Goal: Task Accomplishment & Management: Use online tool/utility

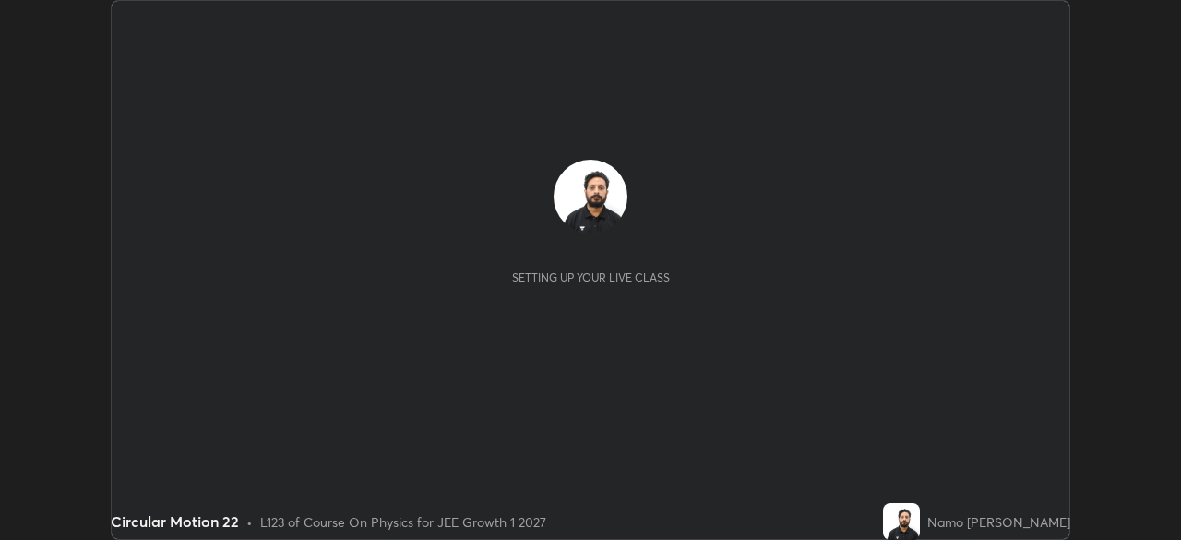
scroll to position [540, 1180]
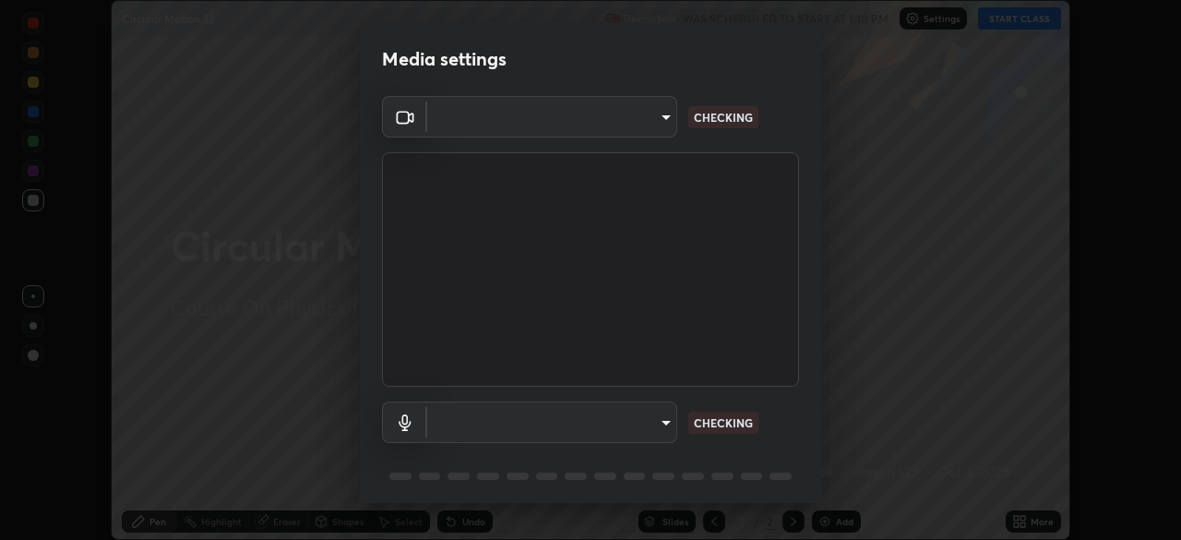
type input "7db3104c3122a209b332b64619111aa91615a24fb0de166504fa5909fce8eb30"
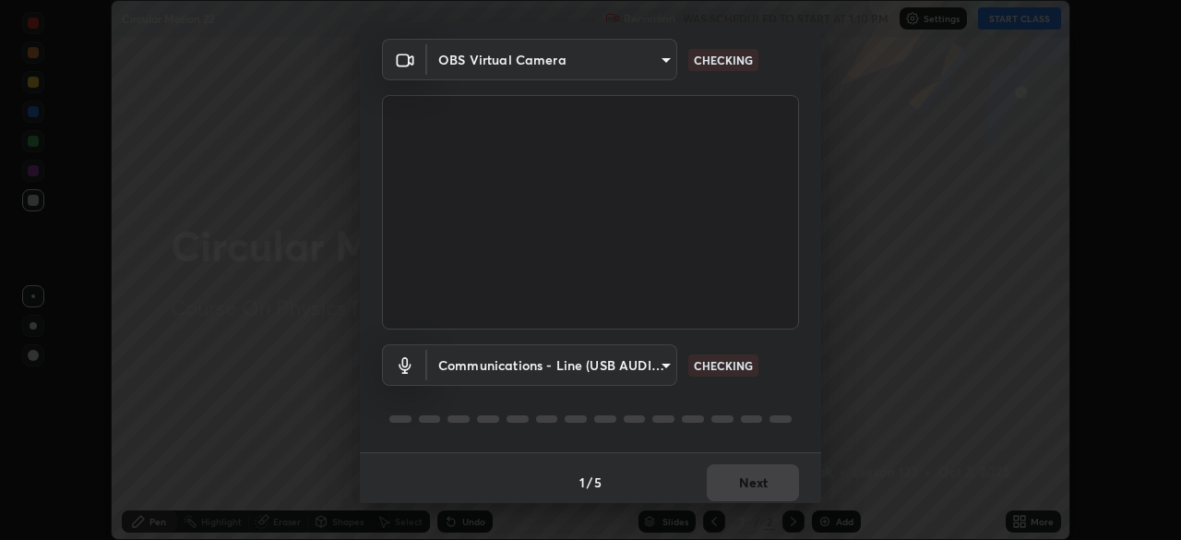
scroll to position [66, 0]
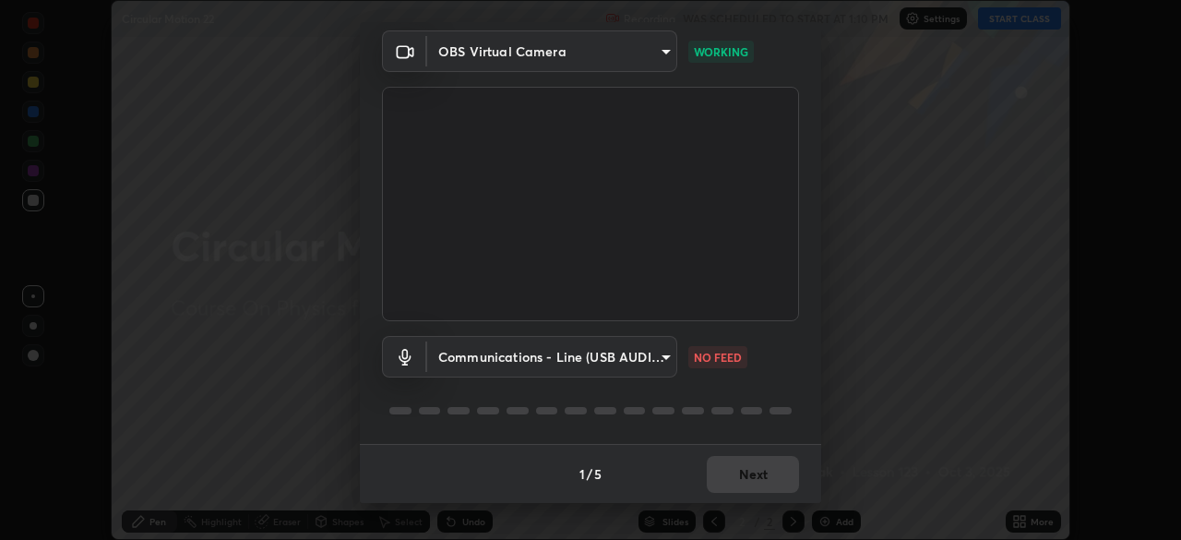
click at [654, 361] on body "Erase all Circular Motion 22 Recording WAS SCHEDULED TO START AT 1:10 PM Settin…" at bounding box center [590, 270] width 1181 height 540
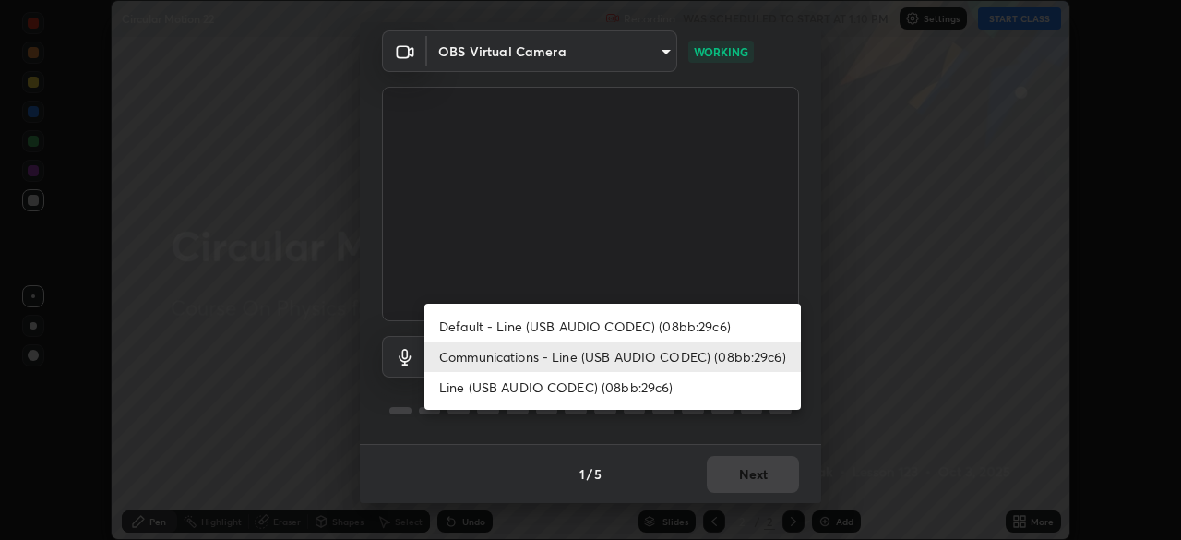
click at [656, 331] on li "Default - Line (USB AUDIO CODEC) (08bb:29c6)" at bounding box center [612, 326] width 376 height 30
type input "default"
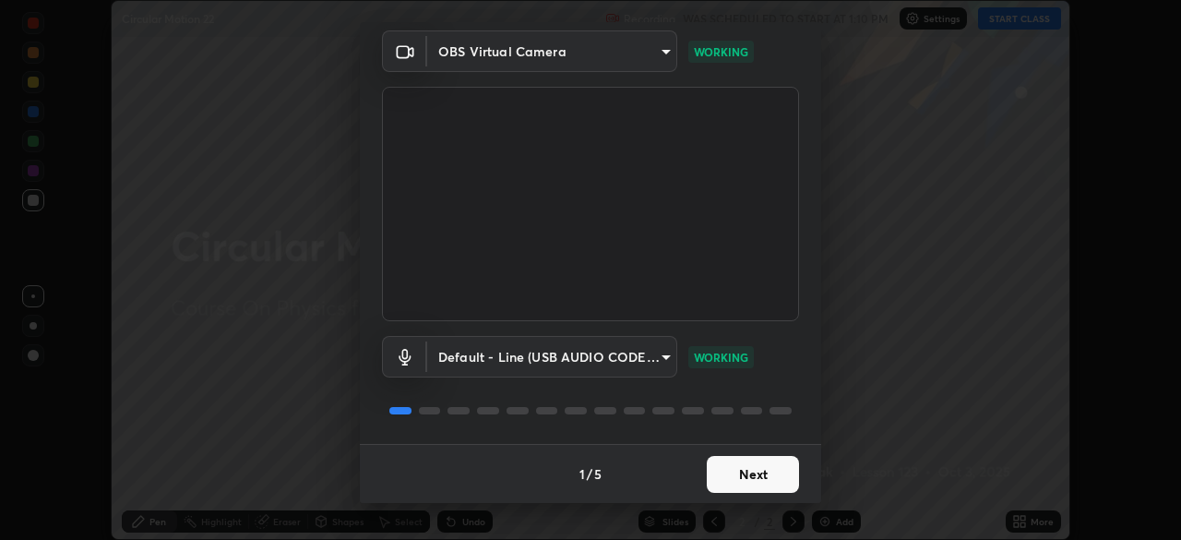
click at [753, 472] on button "Next" at bounding box center [753, 474] width 92 height 37
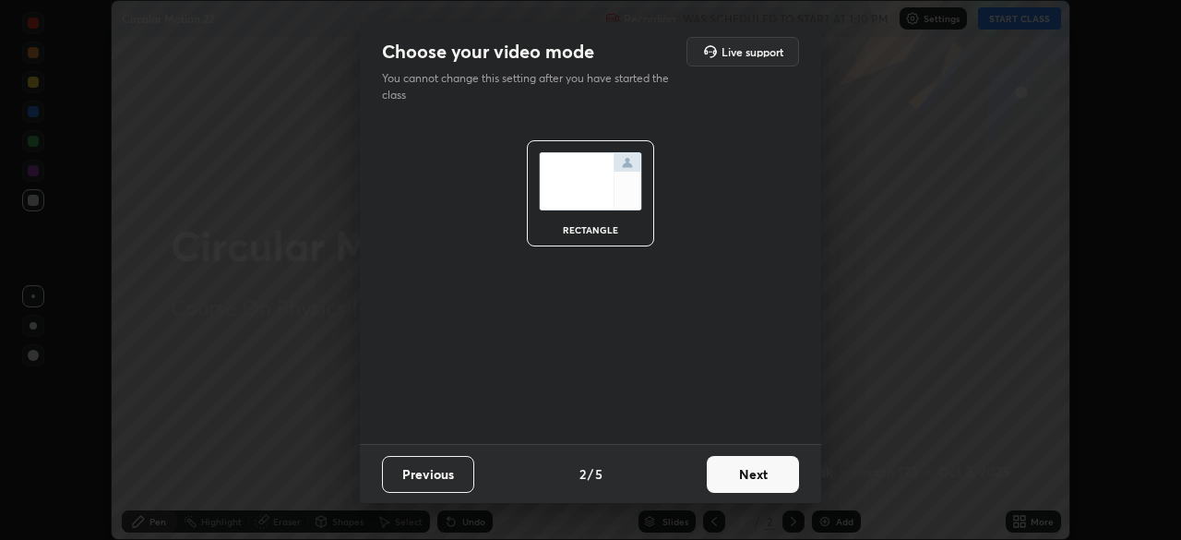
scroll to position [0, 0]
click at [761, 478] on button "Next" at bounding box center [753, 474] width 92 height 37
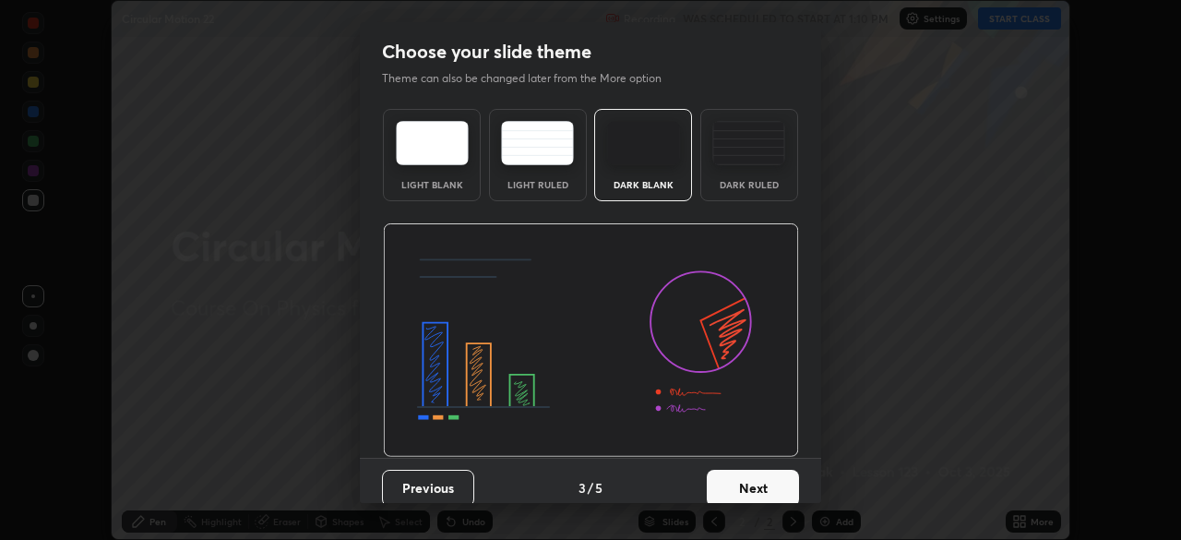
click at [775, 485] on button "Next" at bounding box center [753, 488] width 92 height 37
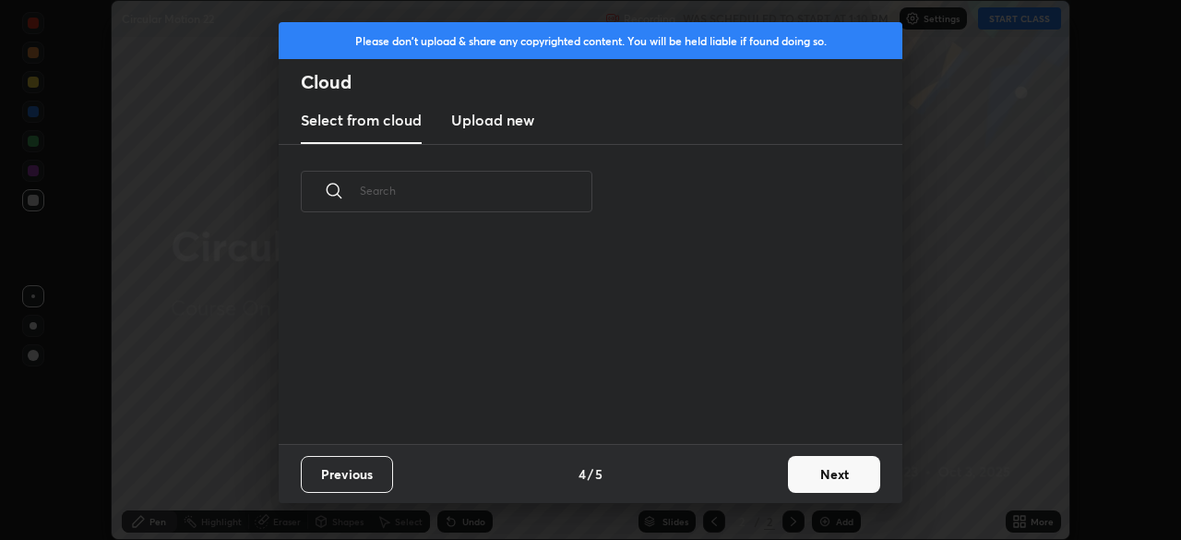
click at [816, 476] on button "Next" at bounding box center [834, 474] width 92 height 37
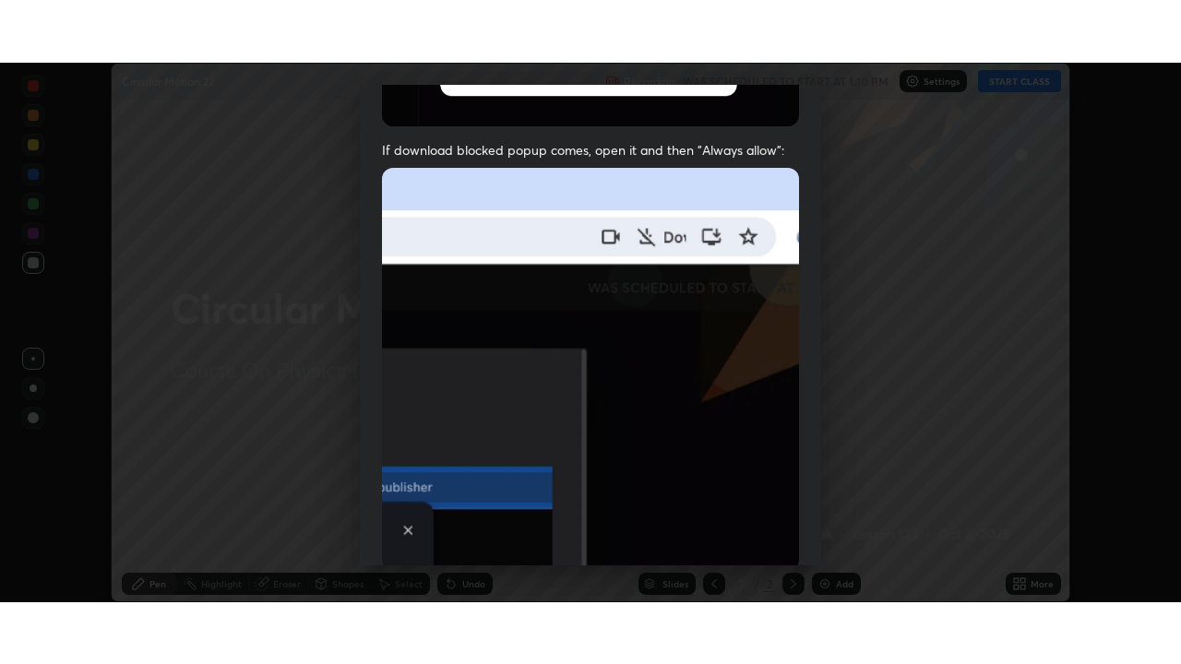
scroll to position [442, 0]
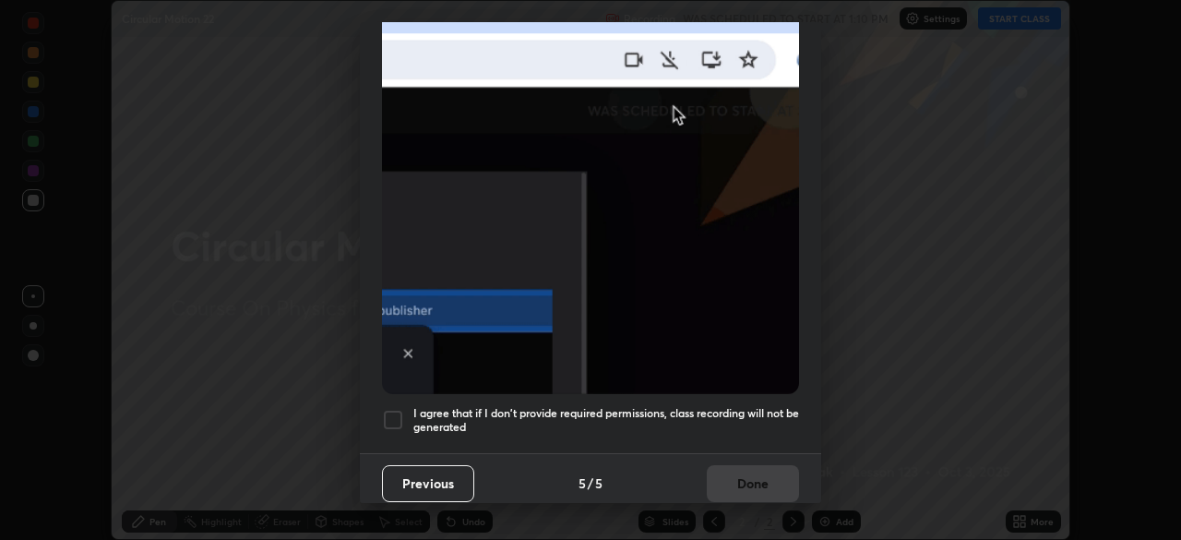
click at [393, 420] on div at bounding box center [393, 420] width 22 height 22
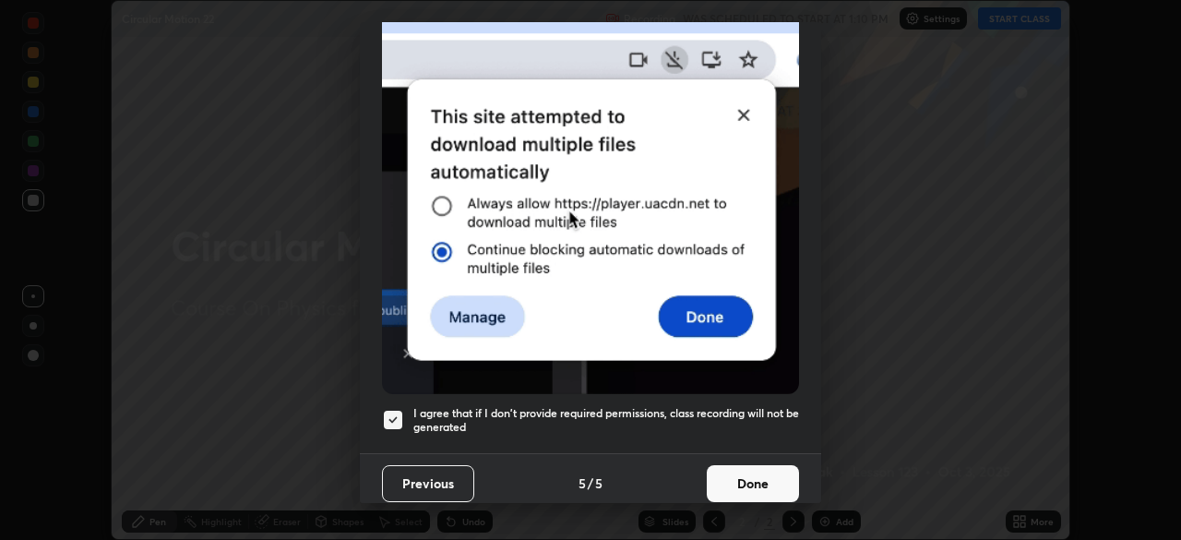
click at [745, 475] on button "Done" at bounding box center [753, 483] width 92 height 37
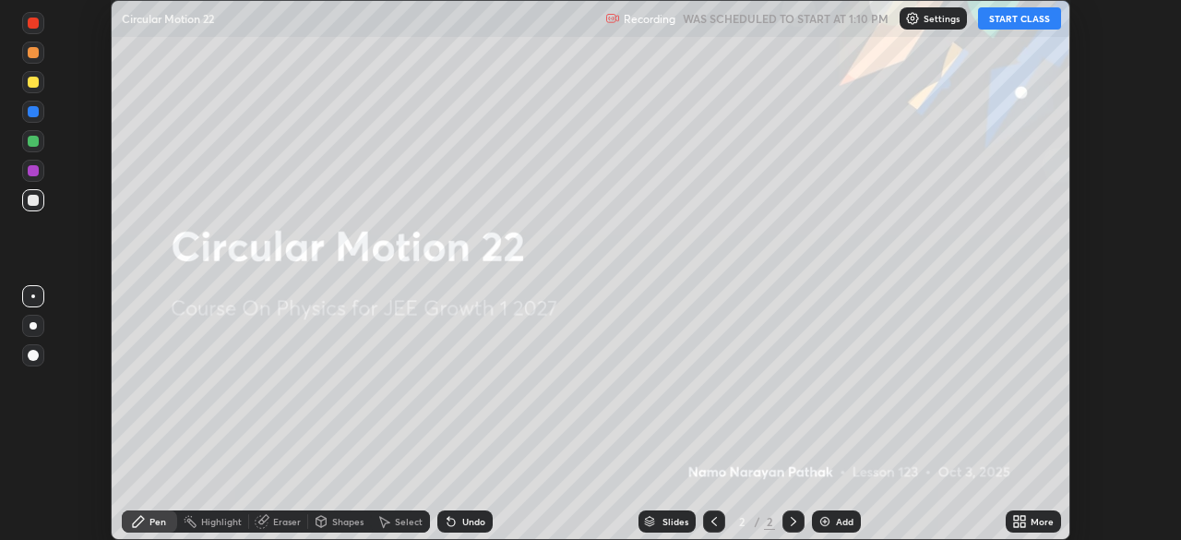
click at [1015, 24] on button "START CLASS" at bounding box center [1019, 18] width 83 height 22
click at [1016, 518] on icon at bounding box center [1016, 518] width 5 height 5
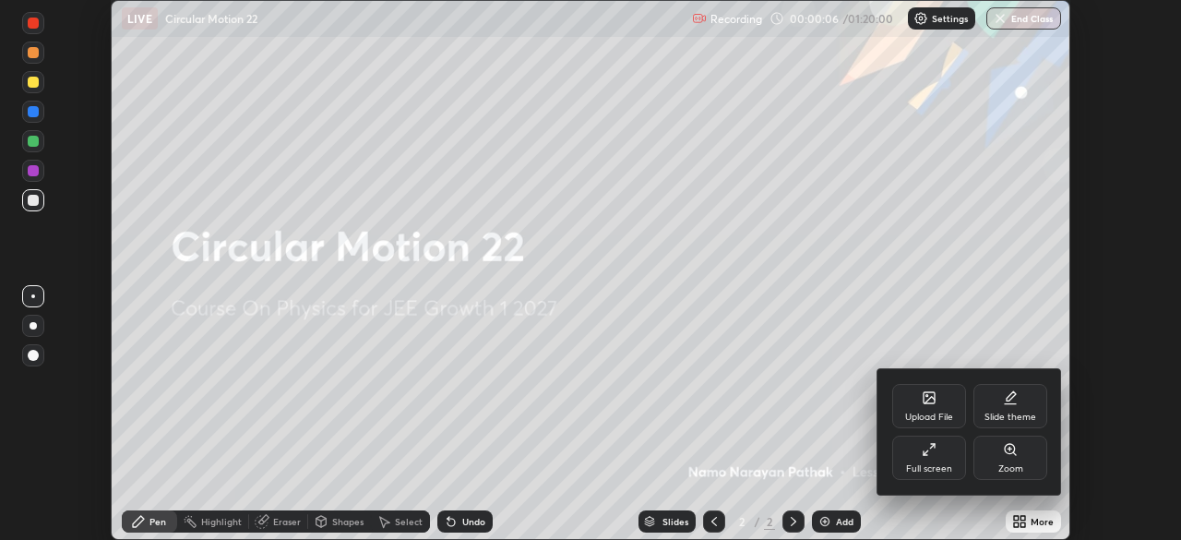
click at [934, 459] on div "Full screen" at bounding box center [929, 457] width 74 height 44
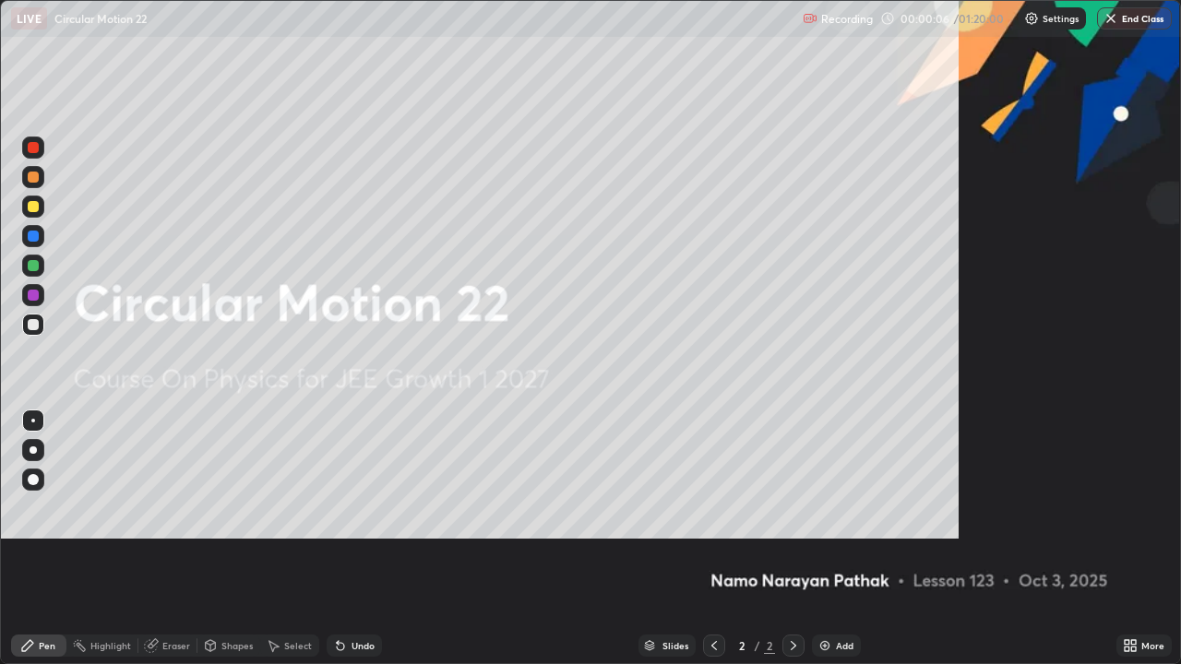
scroll to position [664, 1181]
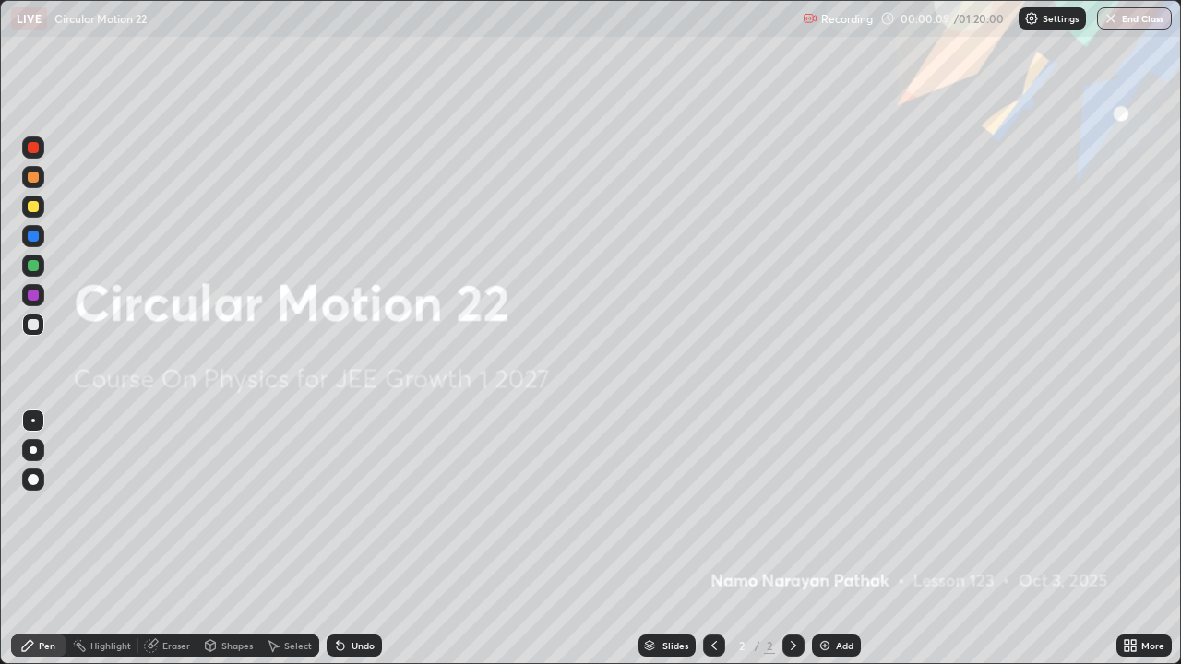
click at [826, 539] on img at bounding box center [824, 645] width 15 height 15
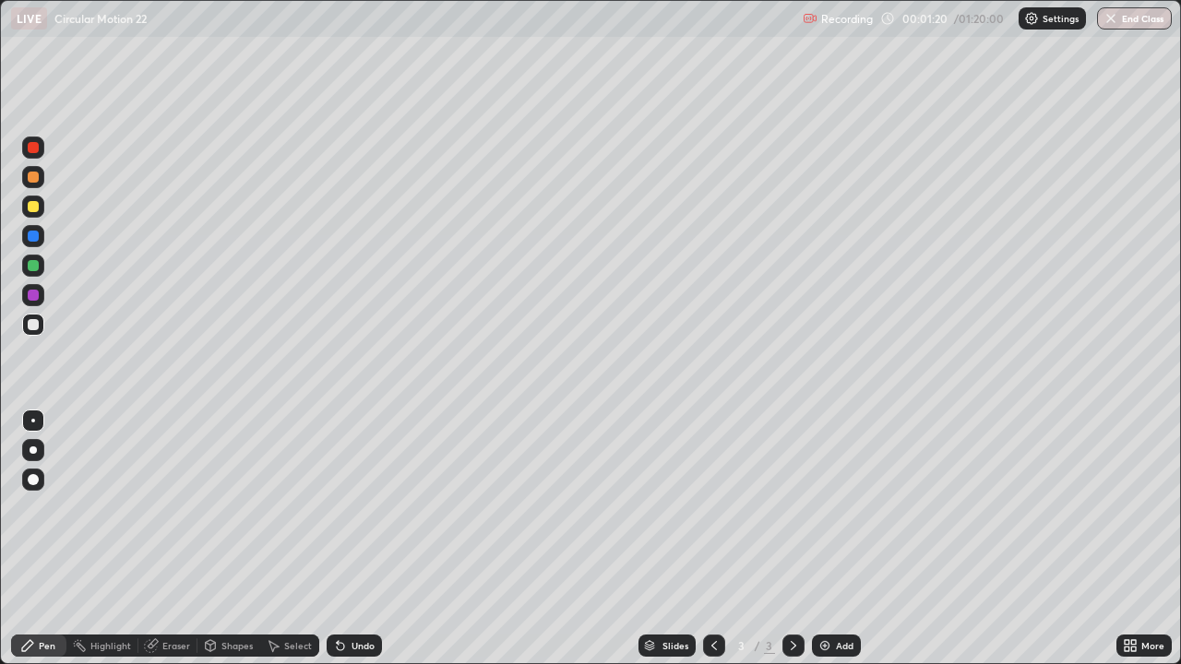
click at [36, 181] on div at bounding box center [33, 177] width 11 height 11
click at [35, 235] on div at bounding box center [33, 236] width 11 height 11
click at [33, 178] on div at bounding box center [33, 177] width 11 height 11
click at [181, 539] on div "Eraser" at bounding box center [176, 645] width 28 height 9
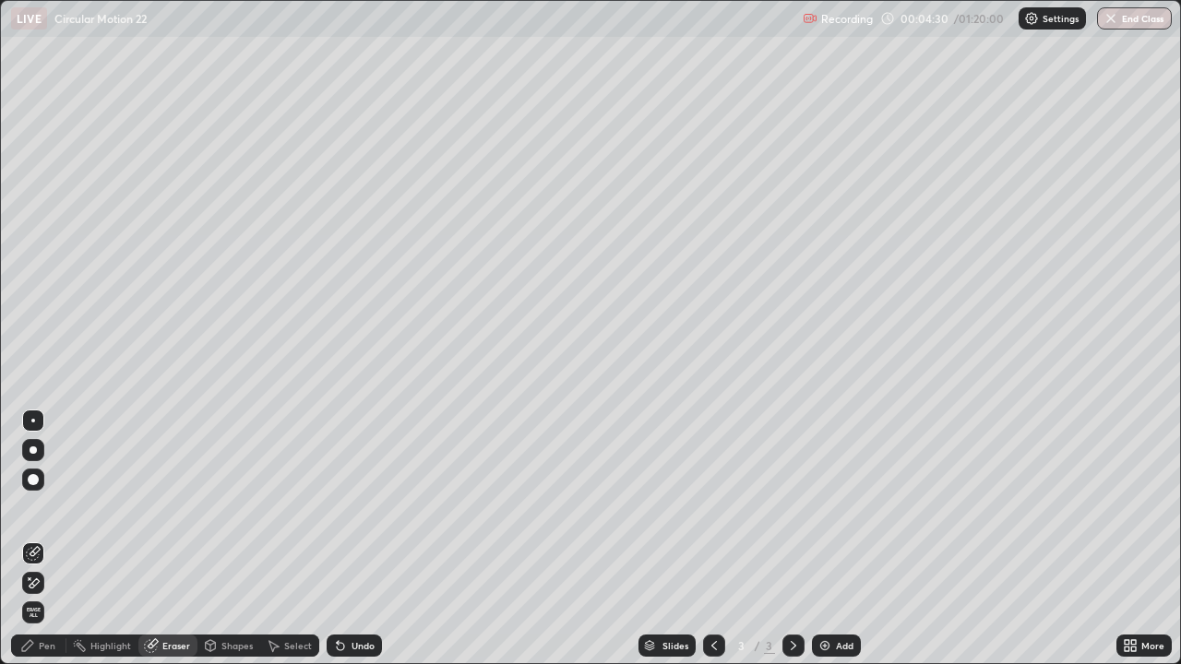
click at [51, 539] on div "Pen" at bounding box center [47, 645] width 17 height 9
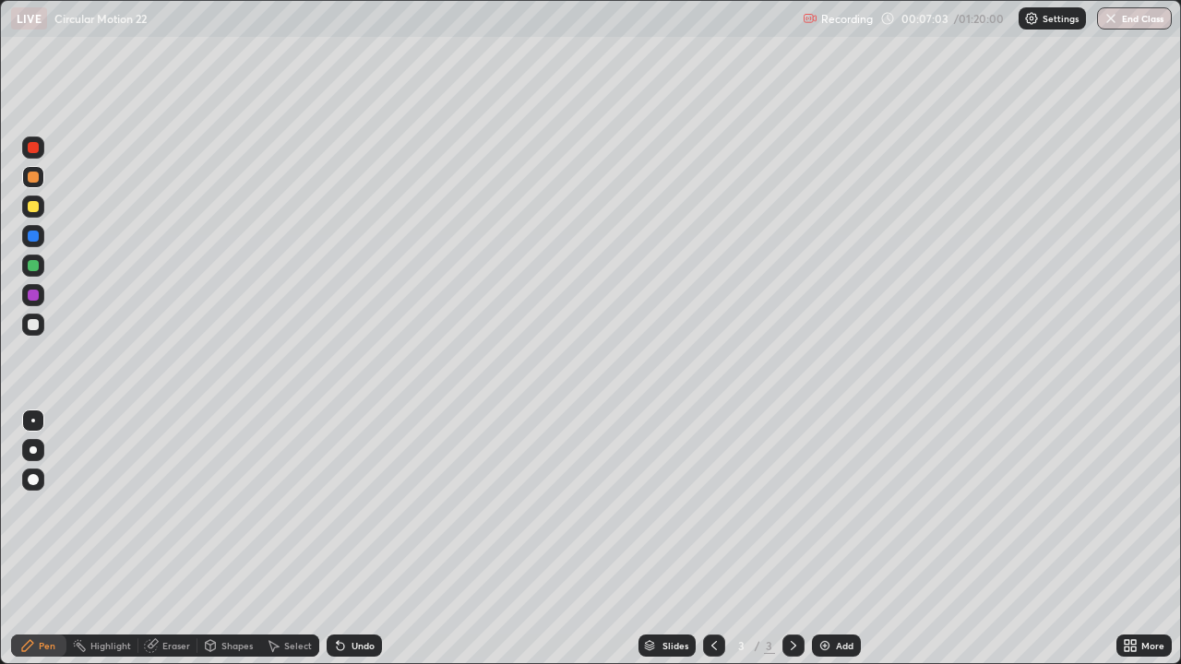
click at [826, 539] on img at bounding box center [824, 645] width 15 height 15
click at [36, 236] on div at bounding box center [33, 236] width 11 height 11
click at [821, 539] on img at bounding box center [824, 645] width 15 height 15
click at [32, 176] on div at bounding box center [33, 177] width 11 height 11
click at [36, 237] on div at bounding box center [33, 236] width 11 height 11
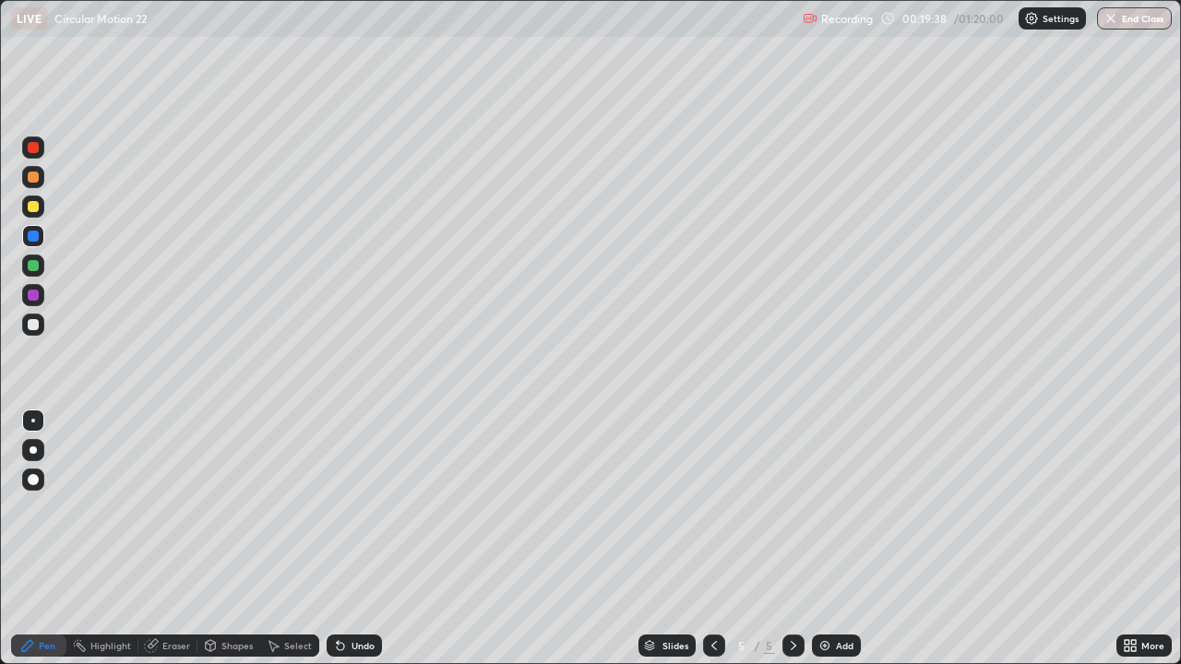
click at [32, 177] on div at bounding box center [33, 177] width 11 height 11
click at [824, 539] on img at bounding box center [824, 645] width 15 height 15
click at [34, 236] on div at bounding box center [33, 236] width 11 height 11
click at [35, 264] on div at bounding box center [33, 265] width 11 height 11
click at [33, 237] on div at bounding box center [33, 236] width 11 height 11
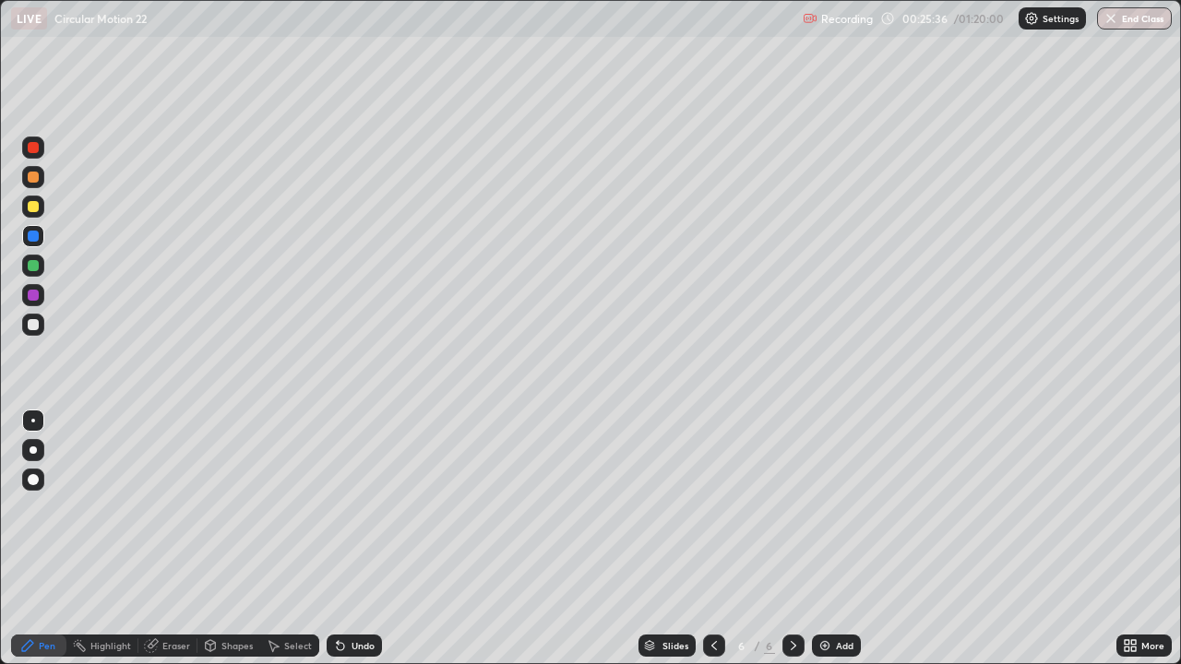
click at [31, 298] on div at bounding box center [33, 295] width 11 height 11
click at [34, 177] on div at bounding box center [33, 177] width 11 height 11
click at [821, 539] on img at bounding box center [824, 645] width 15 height 15
click at [32, 290] on div at bounding box center [33, 295] width 11 height 11
click at [38, 169] on div at bounding box center [33, 177] width 22 height 22
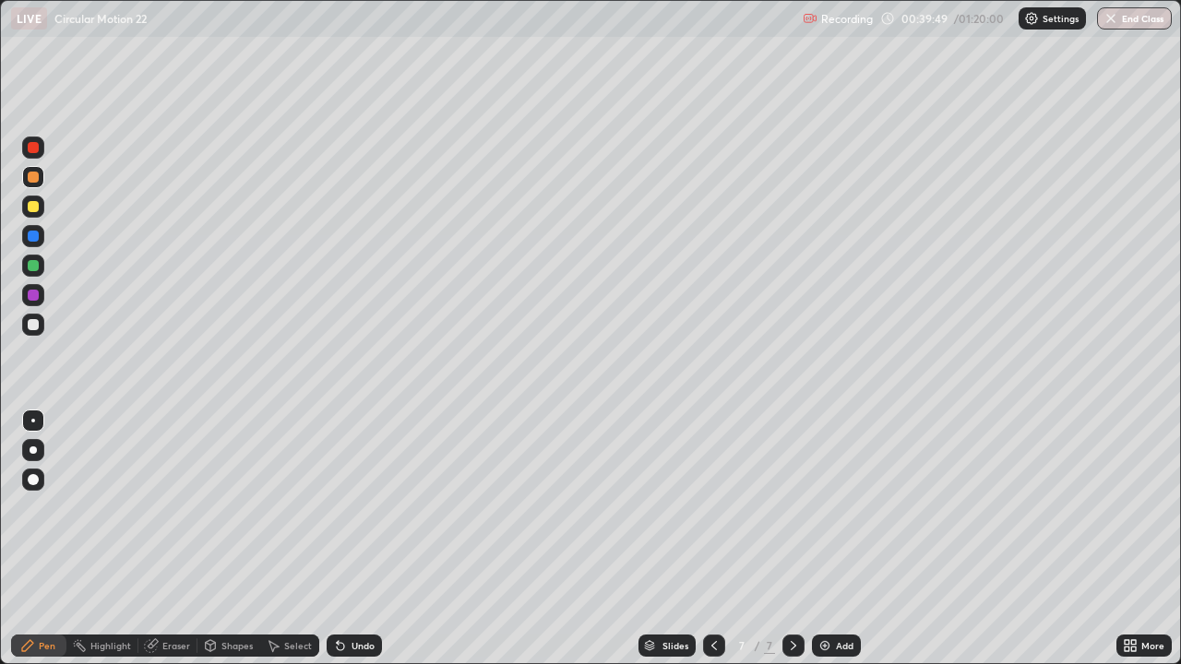
click at [818, 539] on img at bounding box center [824, 645] width 15 height 15
click at [714, 539] on icon at bounding box center [714, 645] width 15 height 15
click at [715, 539] on icon at bounding box center [714, 645] width 15 height 15
click at [792, 539] on icon at bounding box center [793, 645] width 15 height 15
click at [786, 539] on icon at bounding box center [793, 645] width 15 height 15
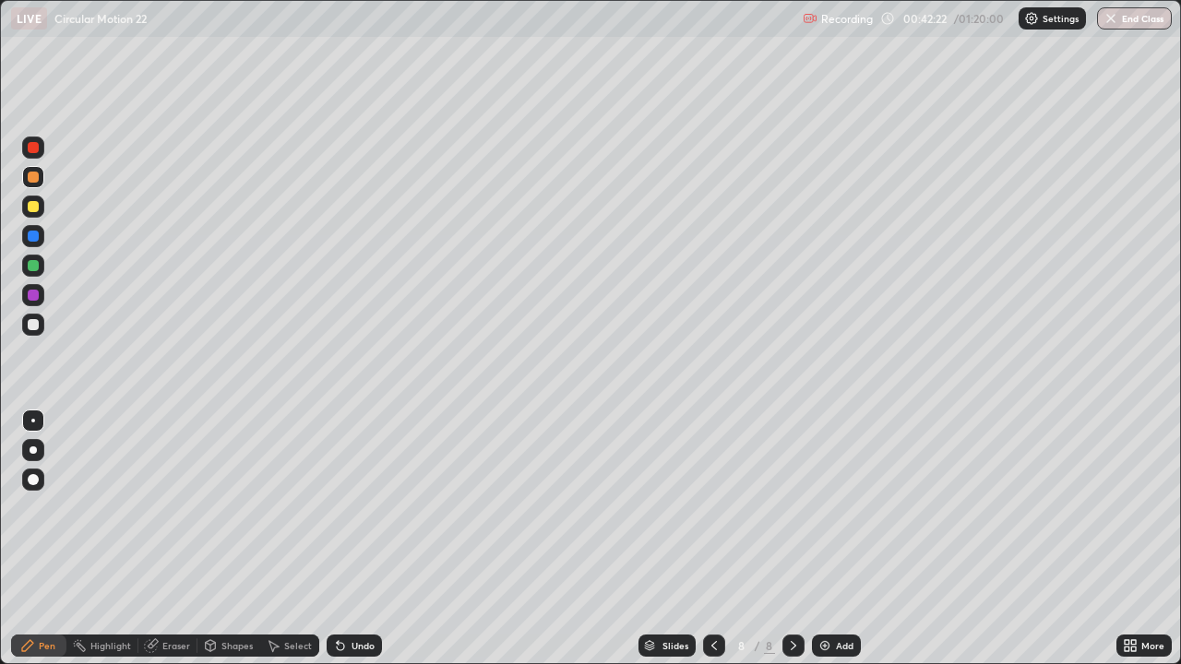
click at [707, 539] on icon at bounding box center [714, 645] width 15 height 15
click at [790, 539] on icon at bounding box center [793, 645] width 15 height 15
click at [791, 539] on icon at bounding box center [794, 645] width 6 height 9
click at [825, 539] on img at bounding box center [824, 645] width 15 height 15
click at [35, 179] on div at bounding box center [33, 177] width 11 height 11
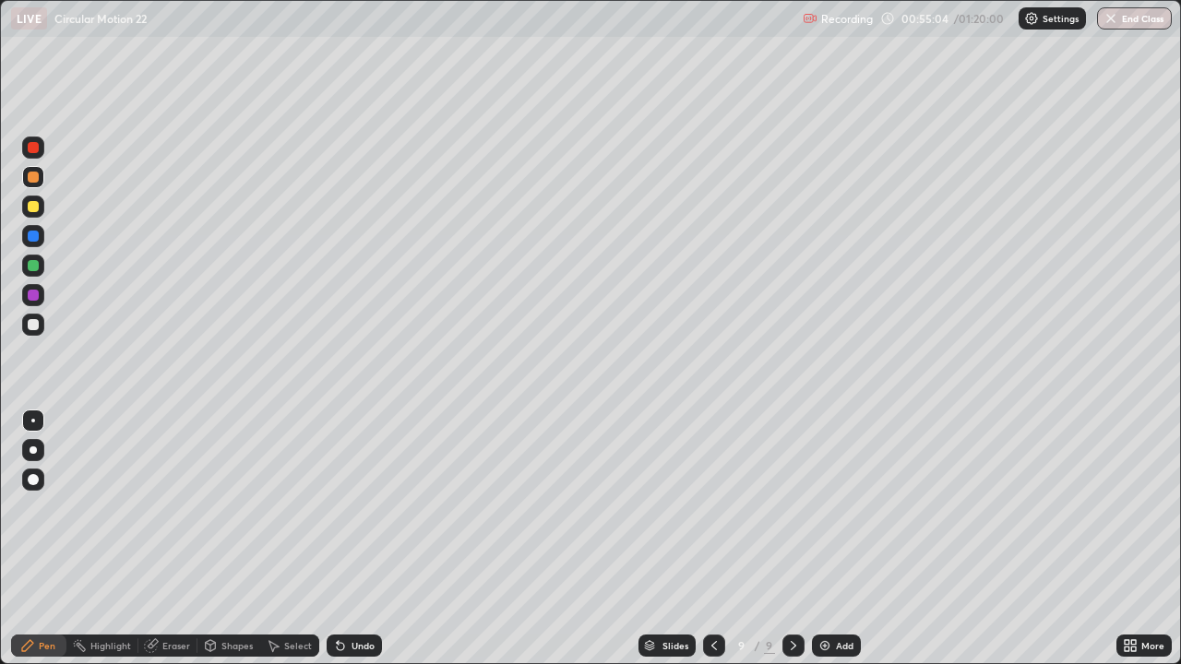
click at [825, 539] on img at bounding box center [824, 645] width 15 height 15
click at [823, 539] on img at bounding box center [824, 645] width 15 height 15
click at [33, 262] on div at bounding box center [33, 265] width 11 height 11
click at [33, 229] on div at bounding box center [33, 236] width 22 height 22
click at [35, 176] on div at bounding box center [33, 177] width 11 height 11
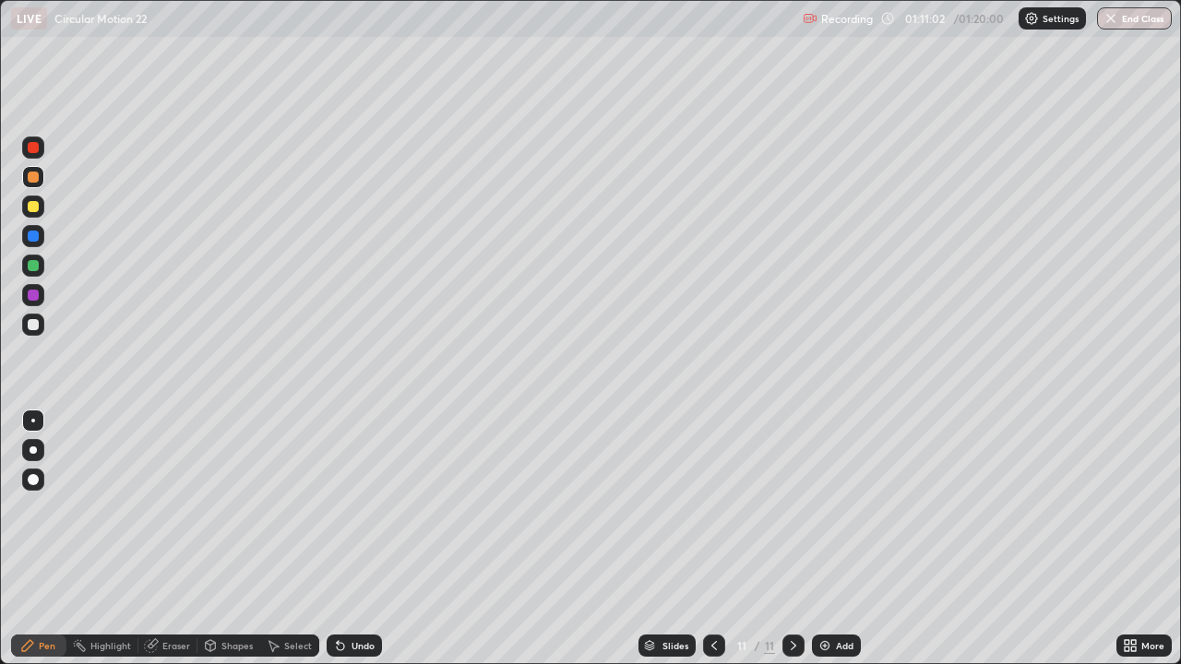
click at [1127, 25] on button "End Class" at bounding box center [1134, 18] width 75 height 22
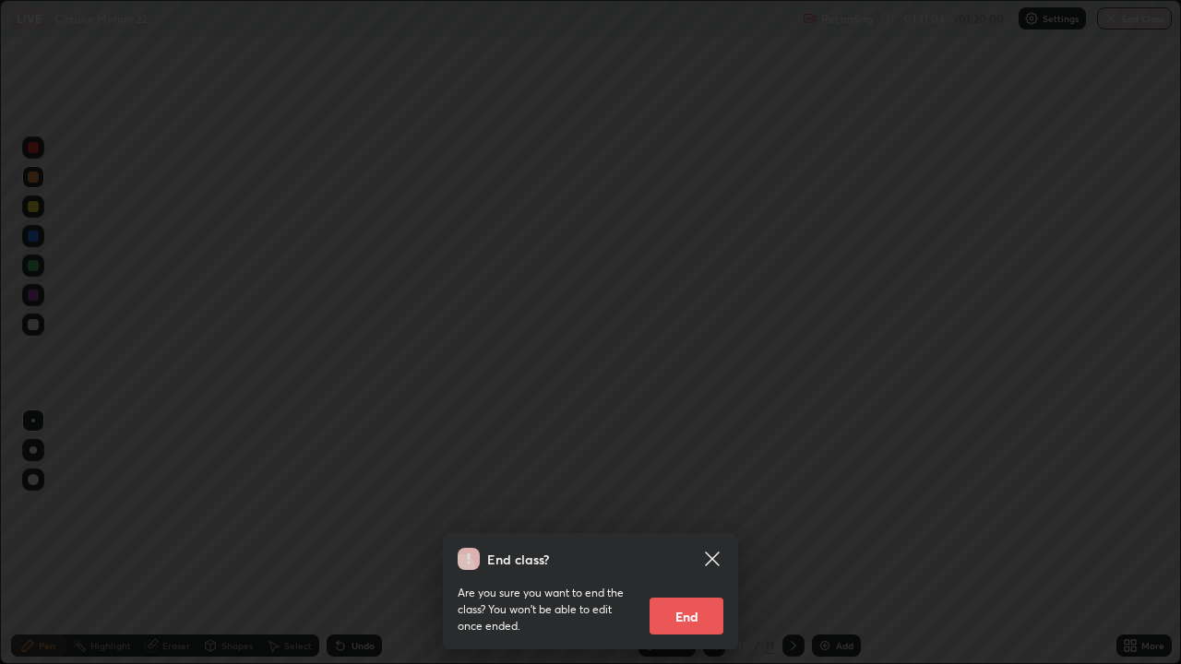
click at [721, 539] on icon at bounding box center [712, 559] width 22 height 22
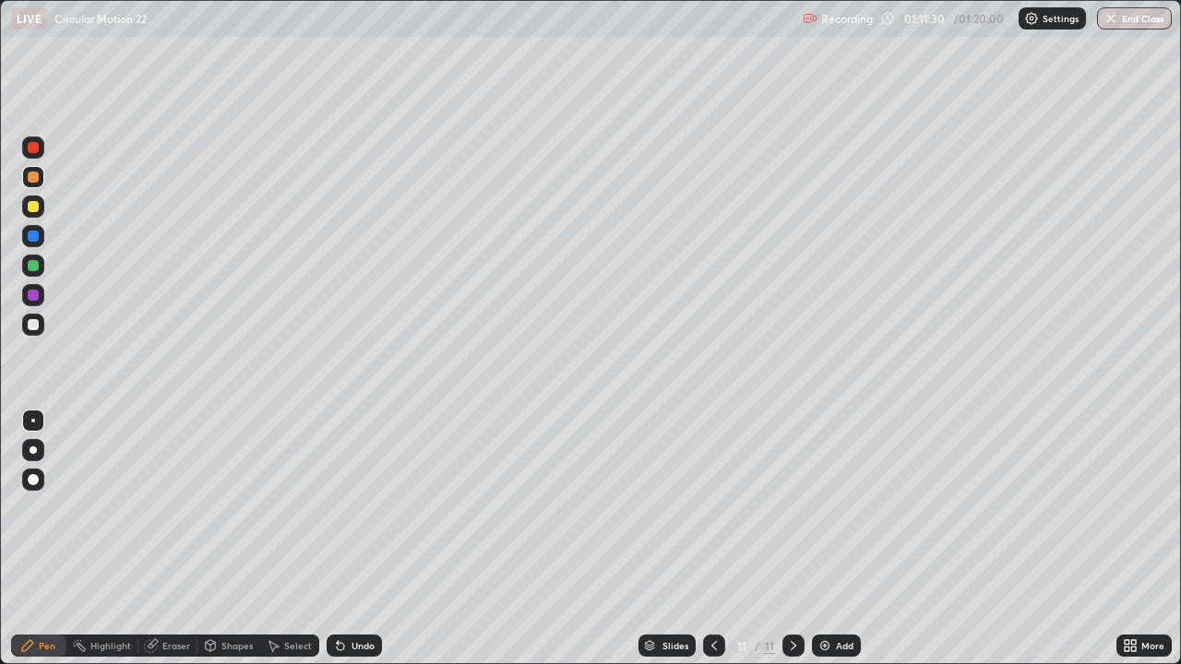
click at [1137, 18] on button "End Class" at bounding box center [1134, 18] width 75 height 22
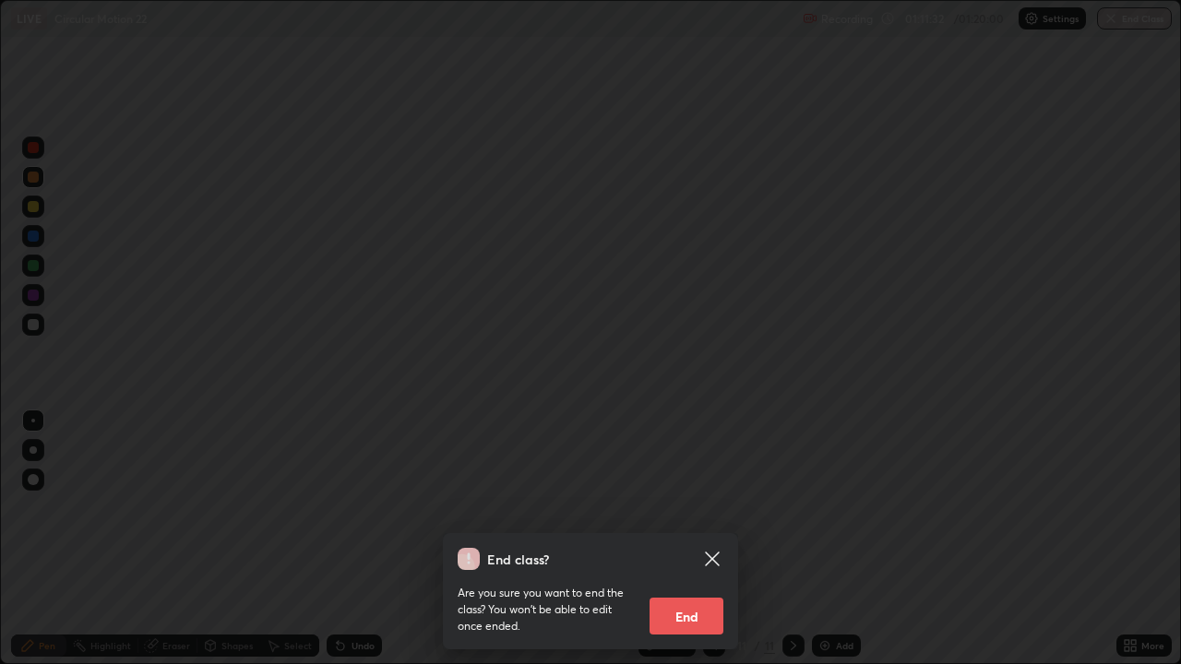
click at [706, 539] on button "End" at bounding box center [686, 616] width 74 height 37
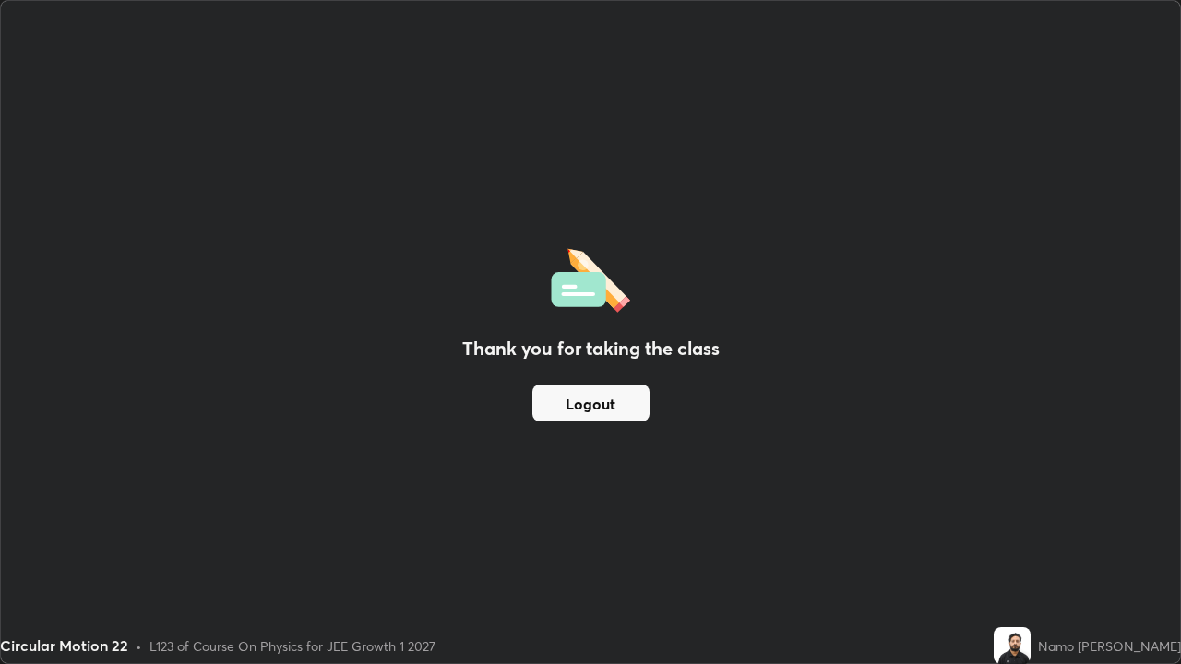
click at [624, 404] on button "Logout" at bounding box center [590, 403] width 117 height 37
